Goal: Navigation & Orientation: Find specific page/section

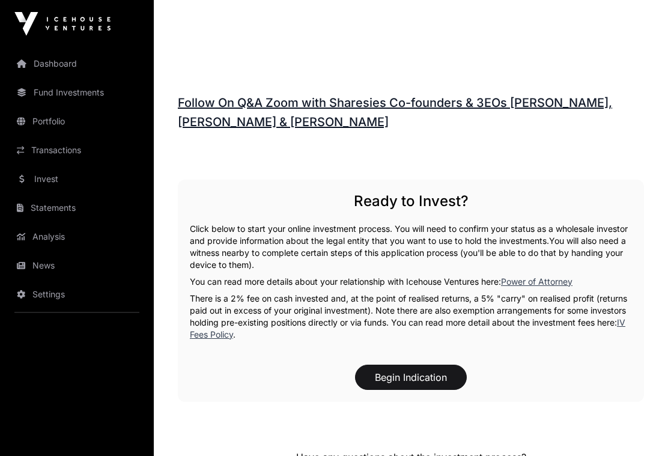
scroll to position [1392, 0]
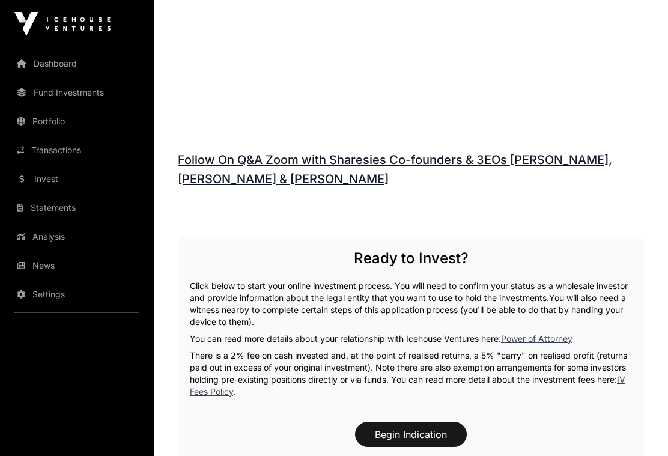
click at [245, 153] on link "Follow On Q&A Zoom with Sharesies Co-founders & 3EOs [PERSON_NAME], [PERSON_NAM…" at bounding box center [395, 170] width 435 height 34
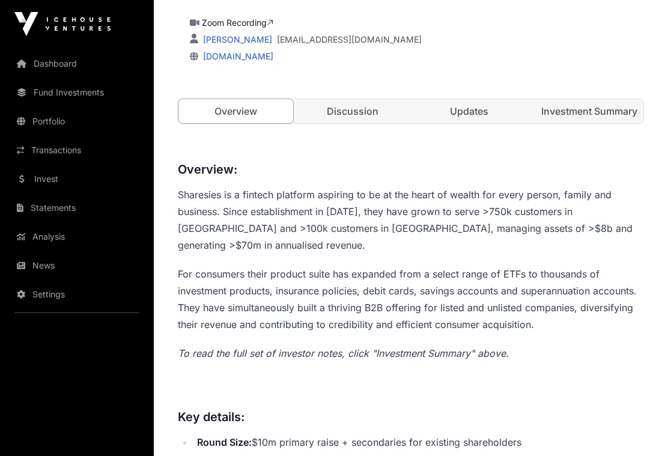
scroll to position [285, 0]
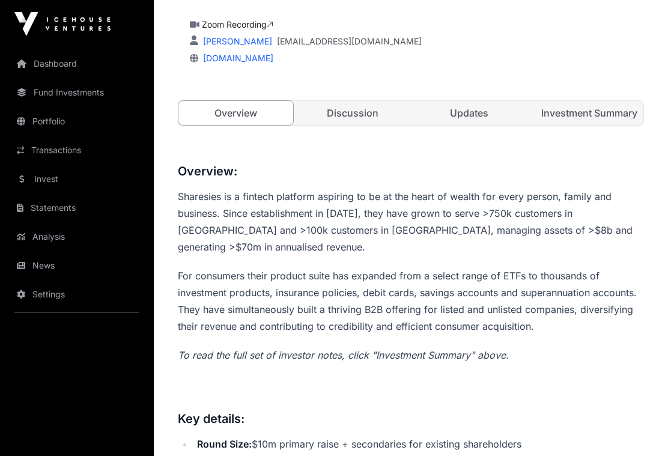
click at [353, 114] on link "Discussion" at bounding box center [353, 113] width 115 height 24
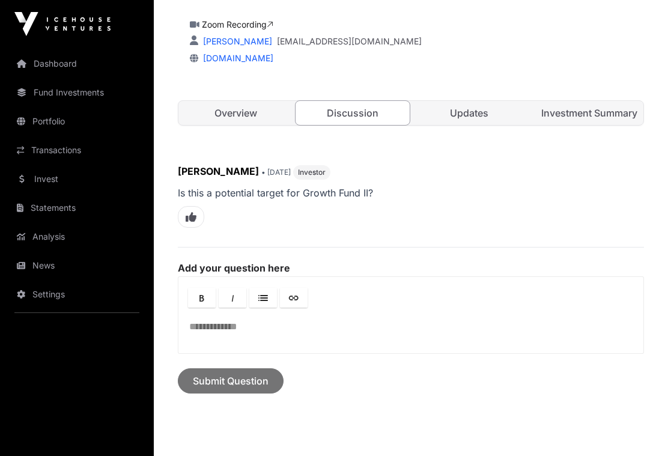
click at [471, 111] on link "Updates" at bounding box center [469, 113] width 115 height 24
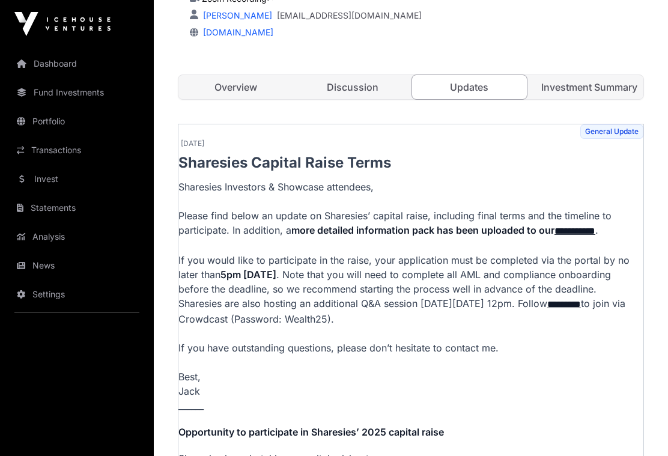
scroll to position [310, 0]
click at [556, 90] on link "Investment Summary" at bounding box center [586, 88] width 115 height 24
